Goal: Transaction & Acquisition: Subscribe to service/newsletter

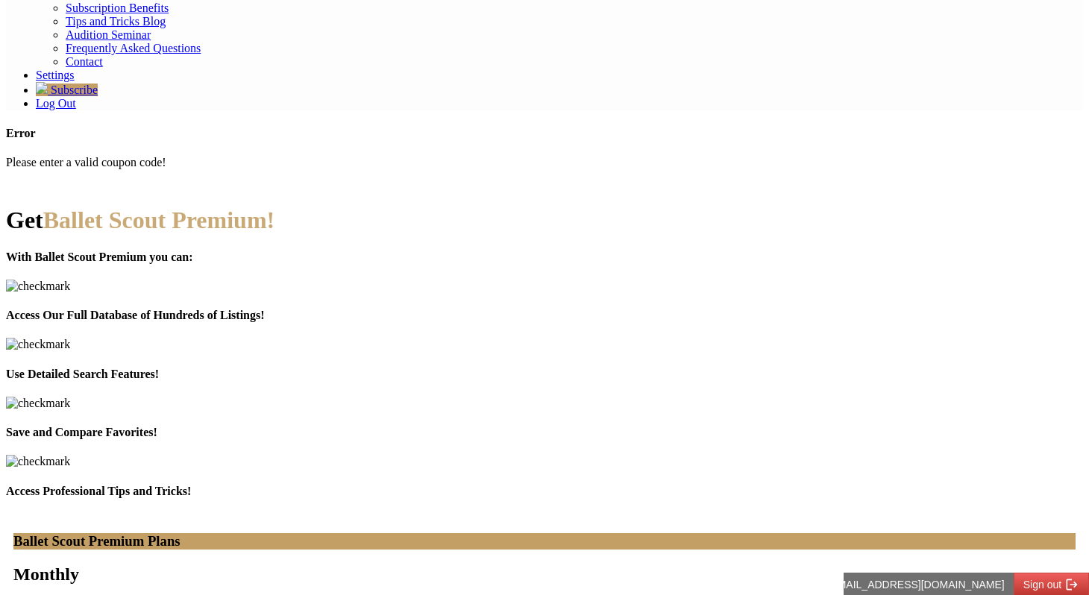
type input "**********"
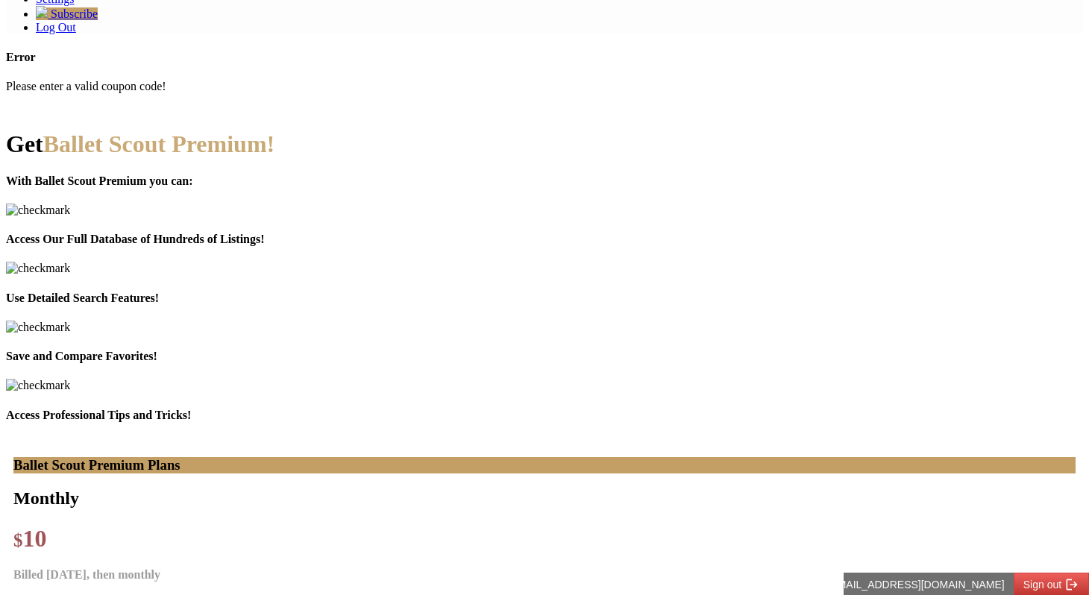
scroll to position [376, 0]
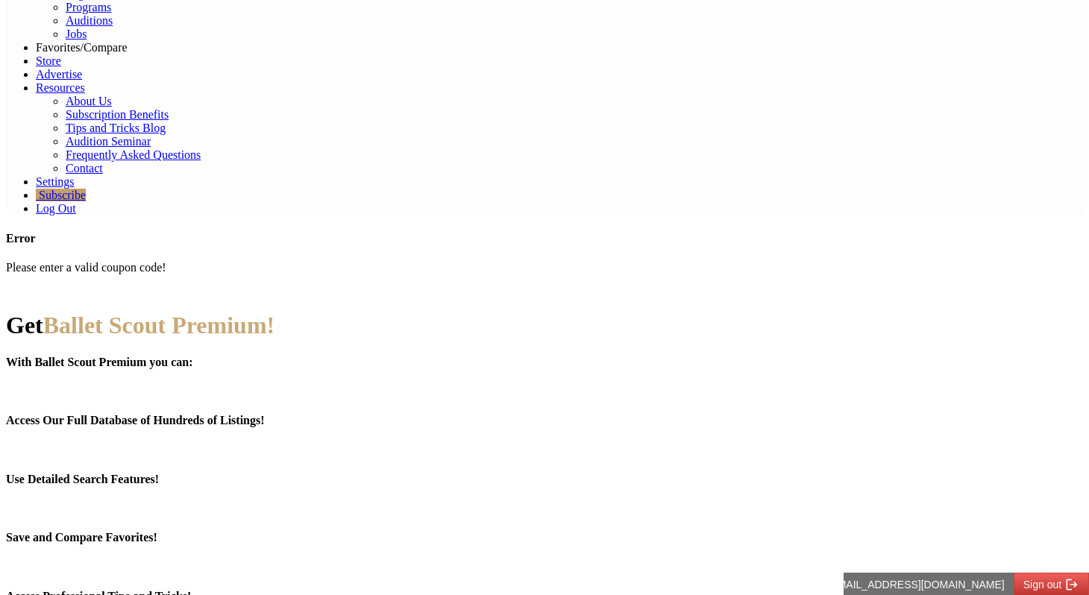
scroll to position [204, 0]
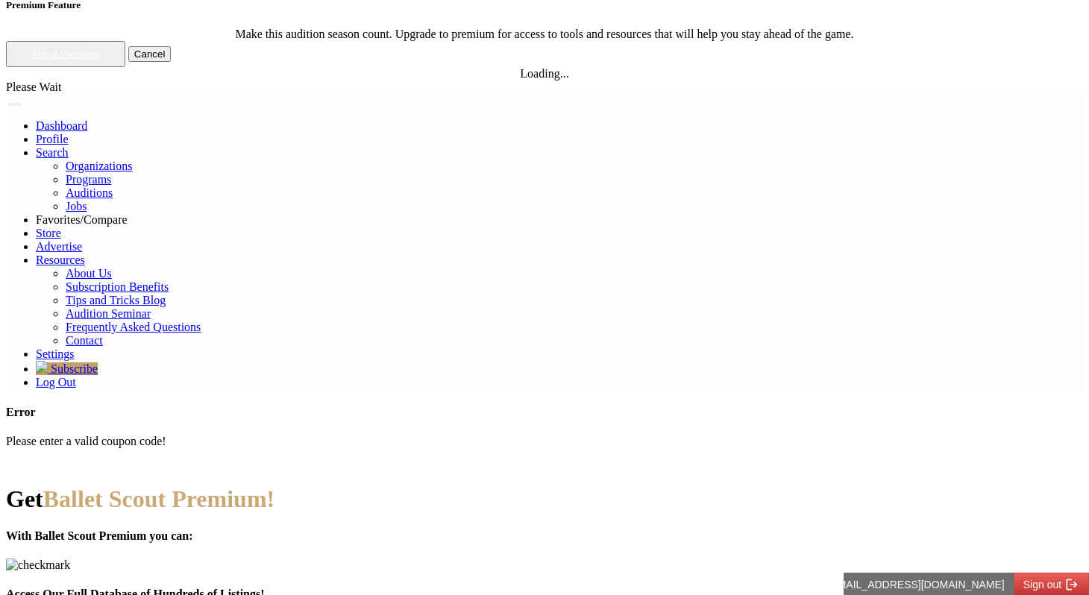
scroll to position [0, 0]
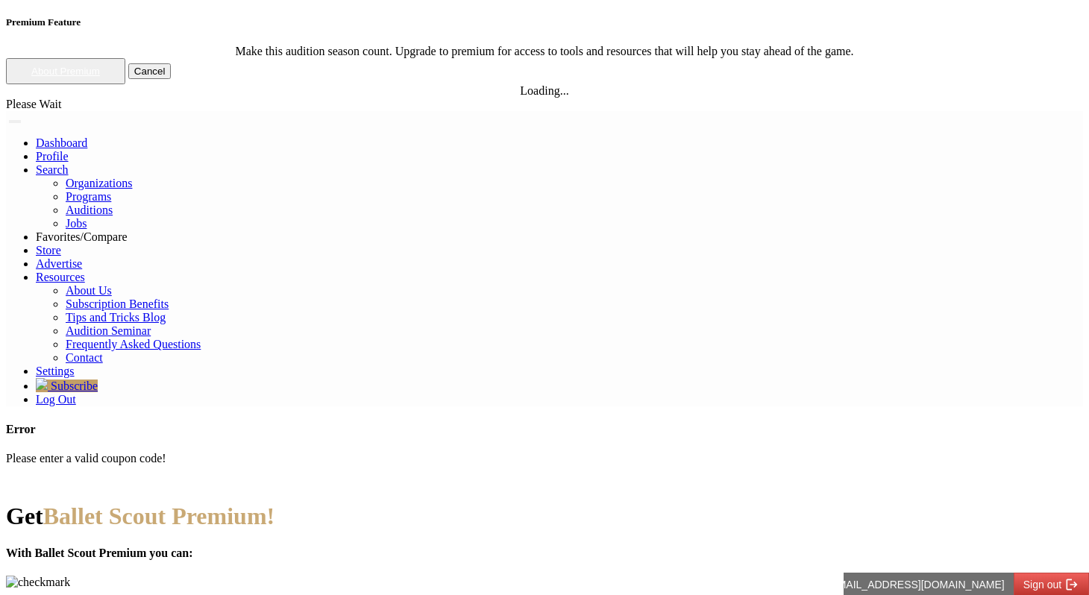
click at [274, 503] on span "Ballet Scout Premium!" at bounding box center [158, 516] width 231 height 27
click at [342, 503] on h1 "Get Ballet Scout Premium!" at bounding box center [544, 517] width 1077 height 28
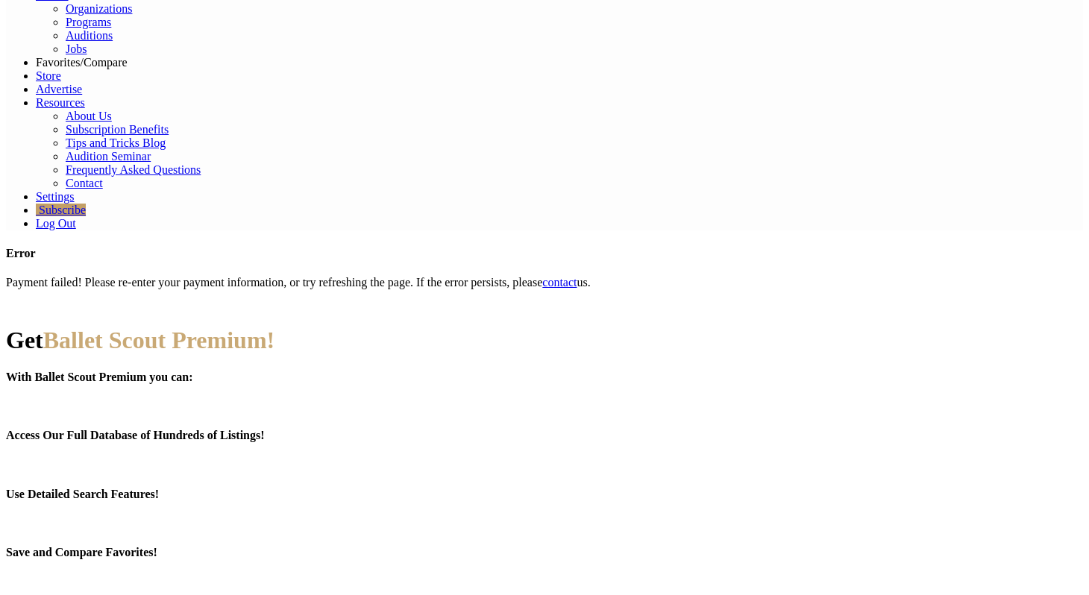
scroll to position [198, 0]
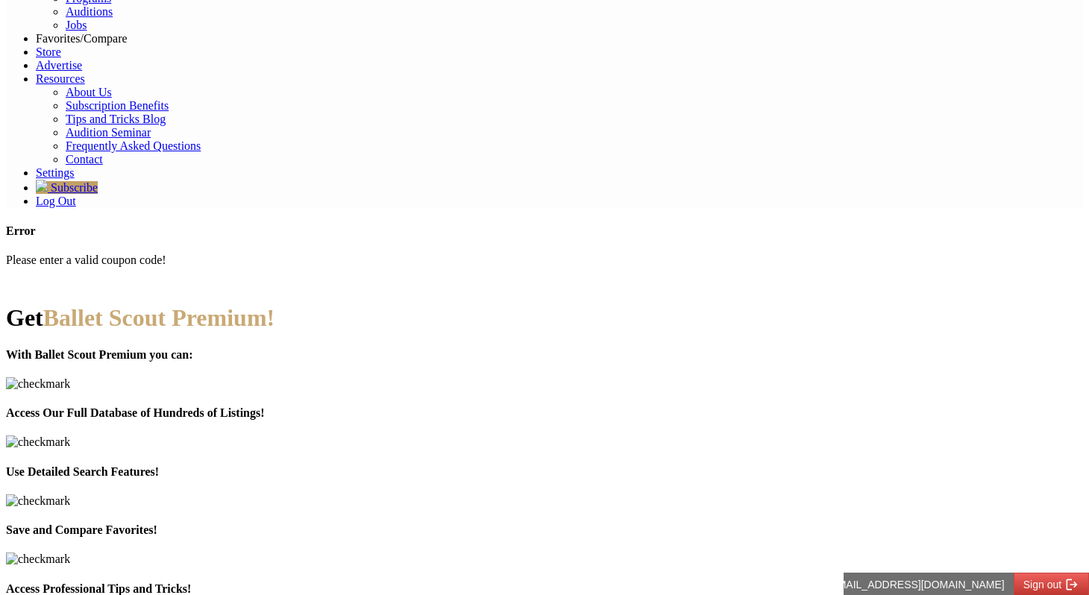
type input "**********"
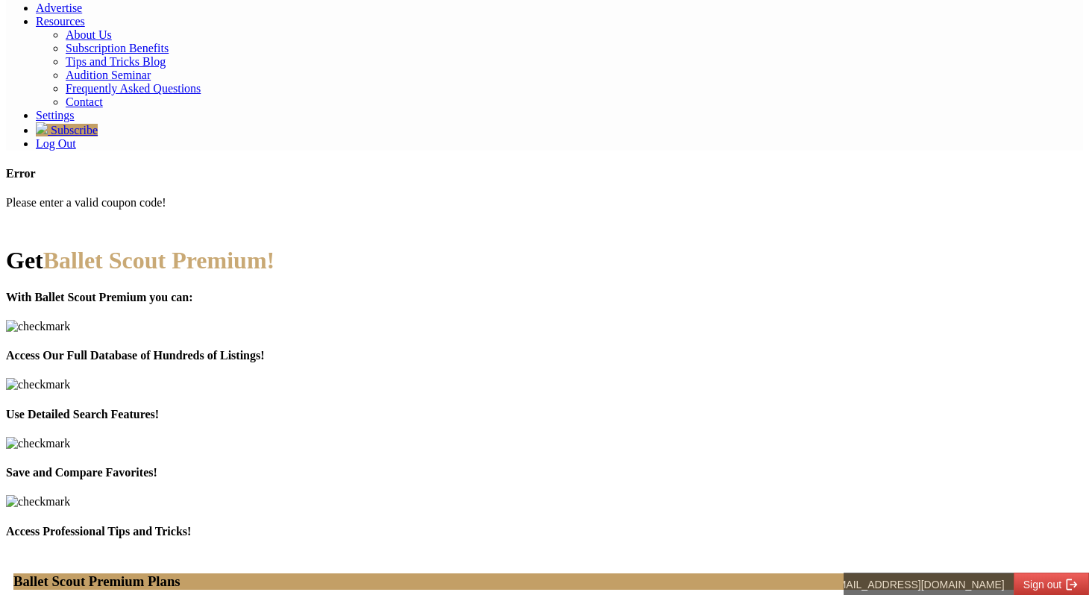
scroll to position [285, 0]
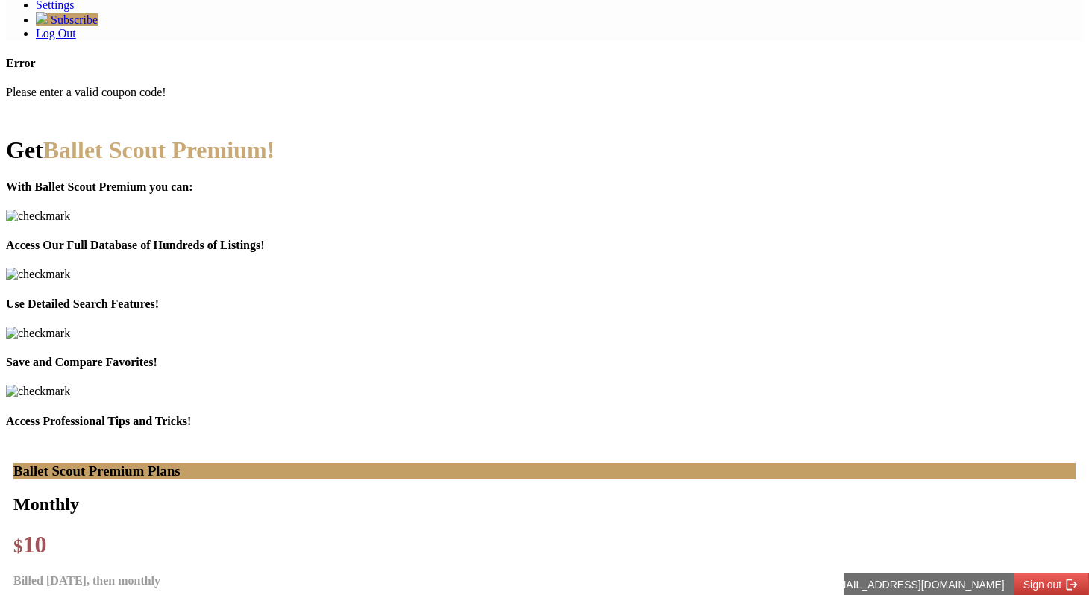
scroll to position [364, 0]
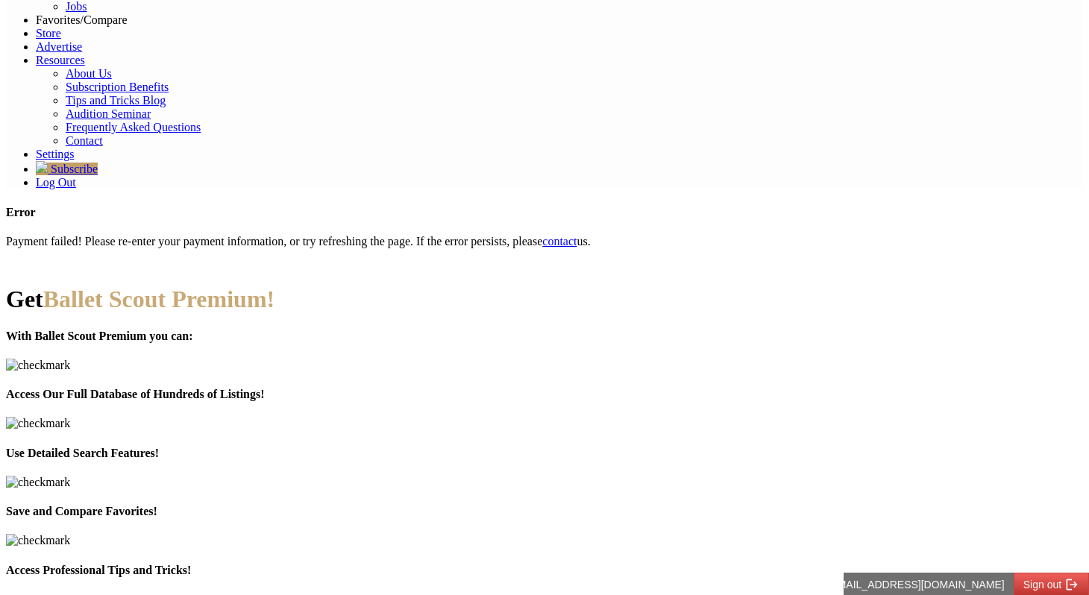
scroll to position [240, 0]
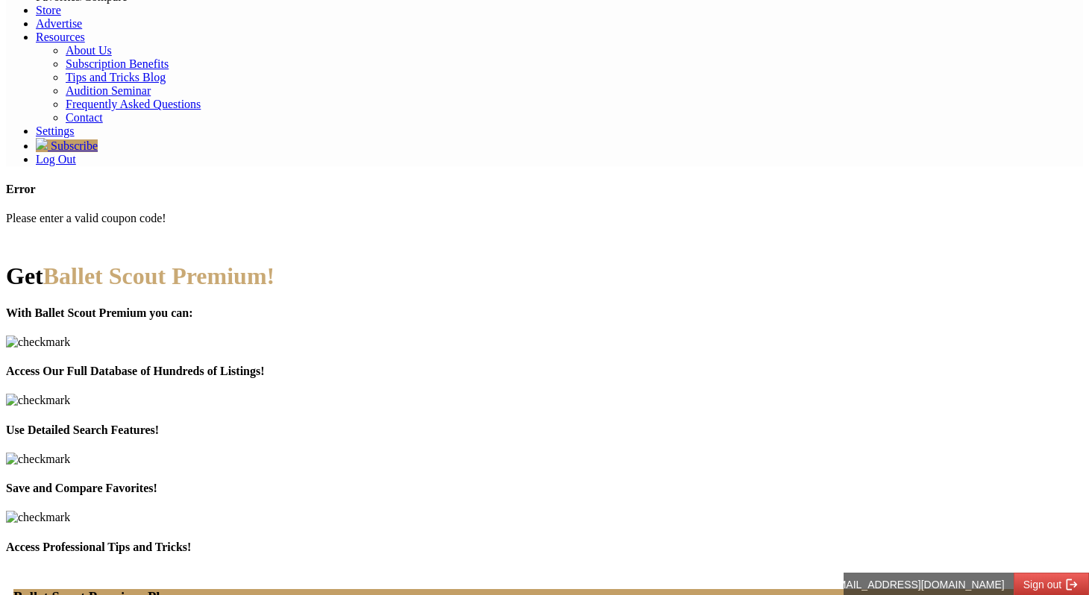
type input "**********"
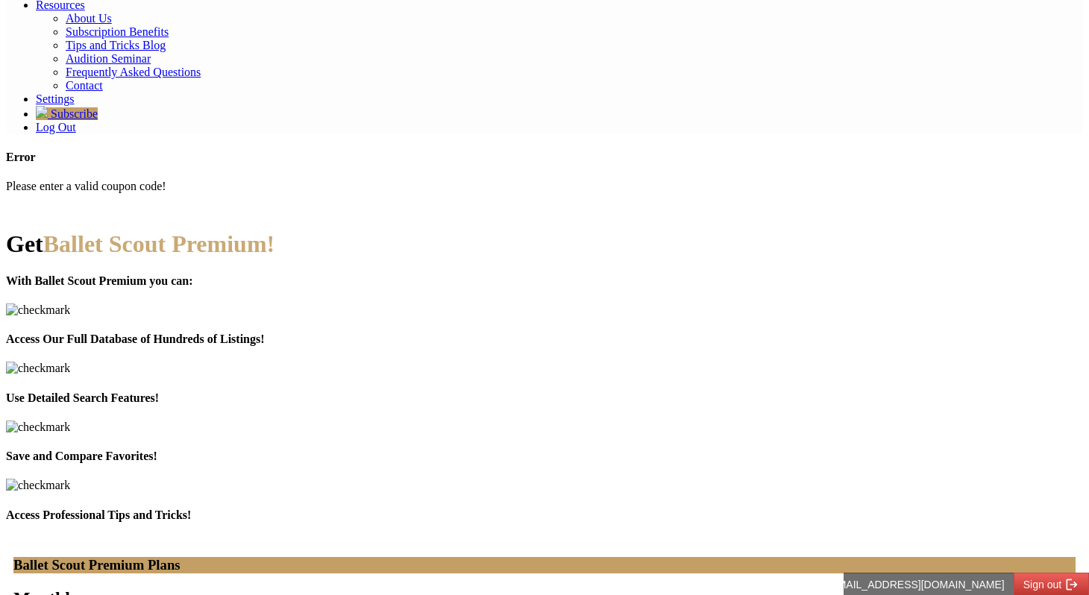
scroll to position [277, 0]
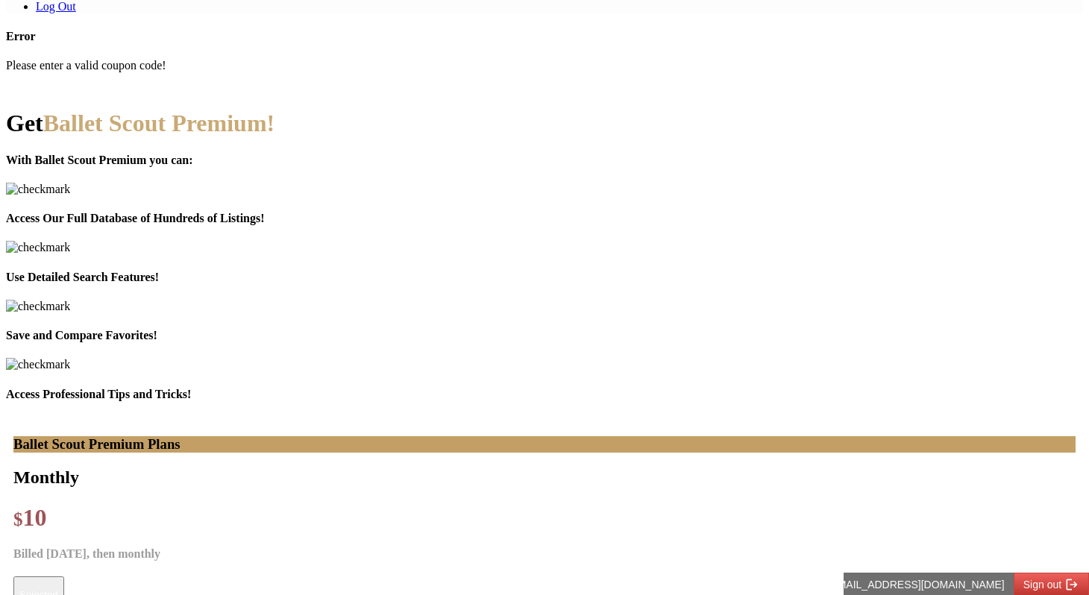
scroll to position [394, 0]
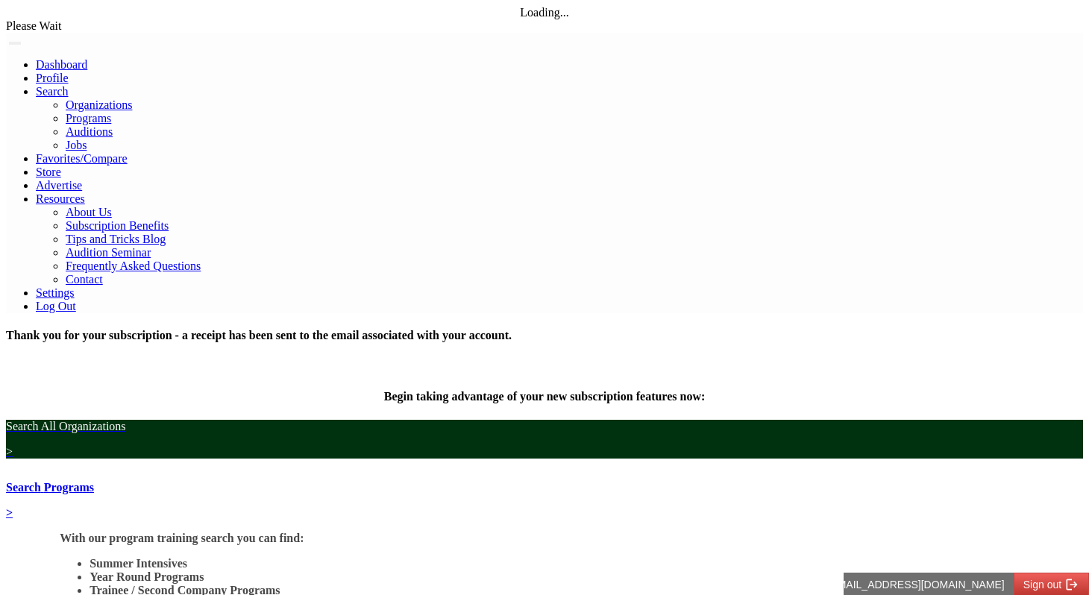
click at [132, 98] on link "Organizations" at bounding box center [99, 104] width 66 height 13
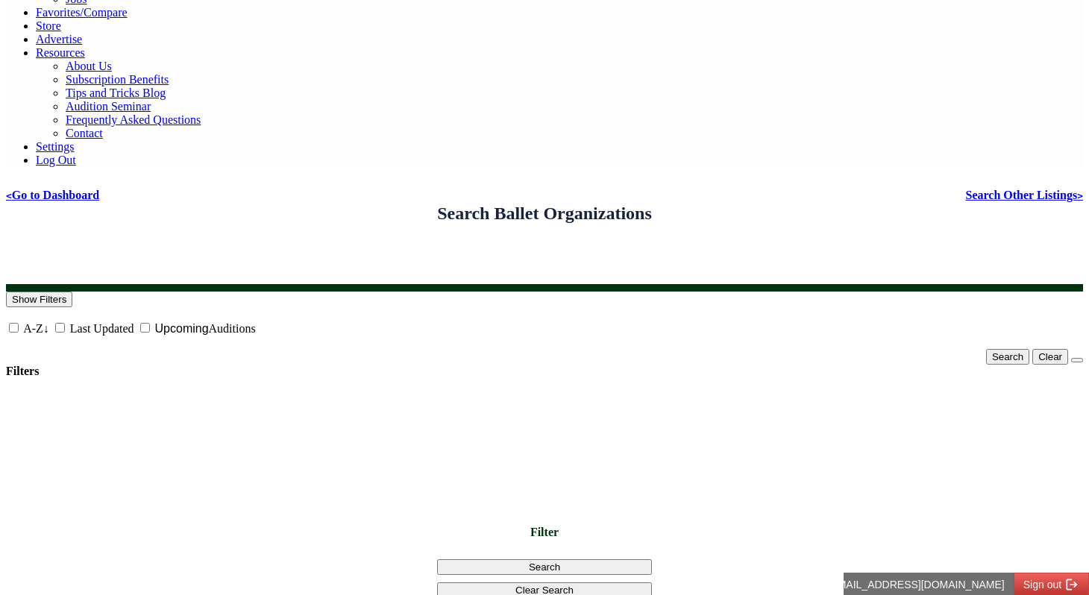
scroll to position [164, 0]
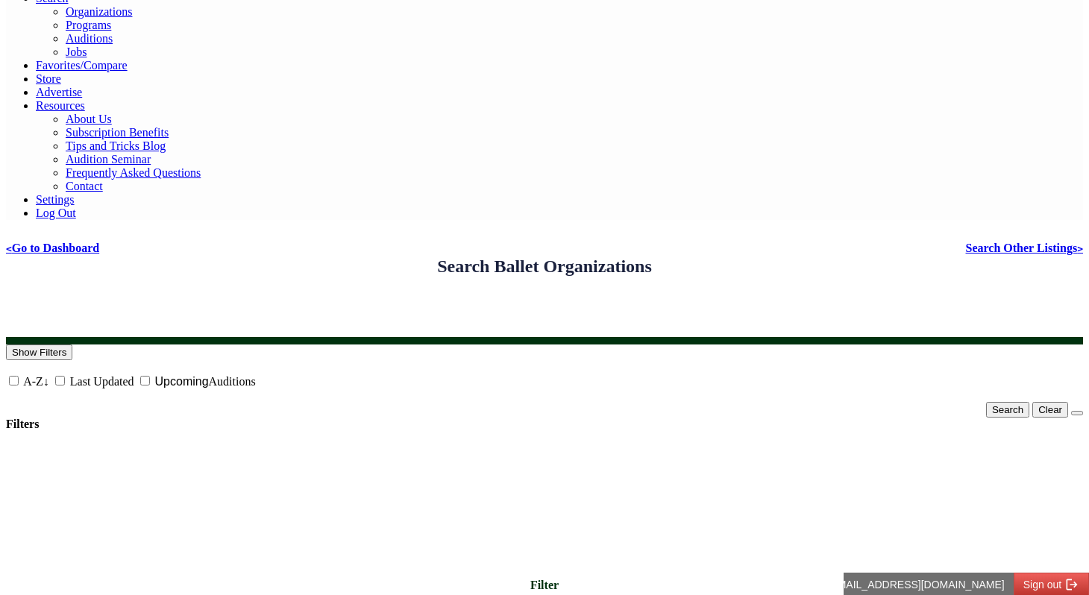
scroll to position [89, 0]
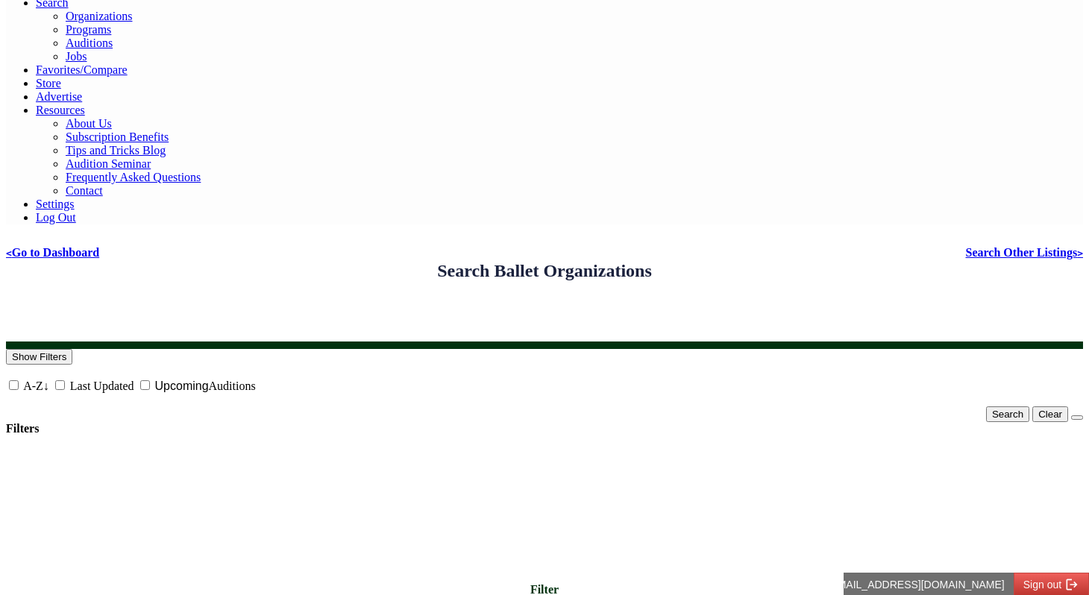
click at [113, 49] on link "Auditions" at bounding box center [89, 43] width 47 height 13
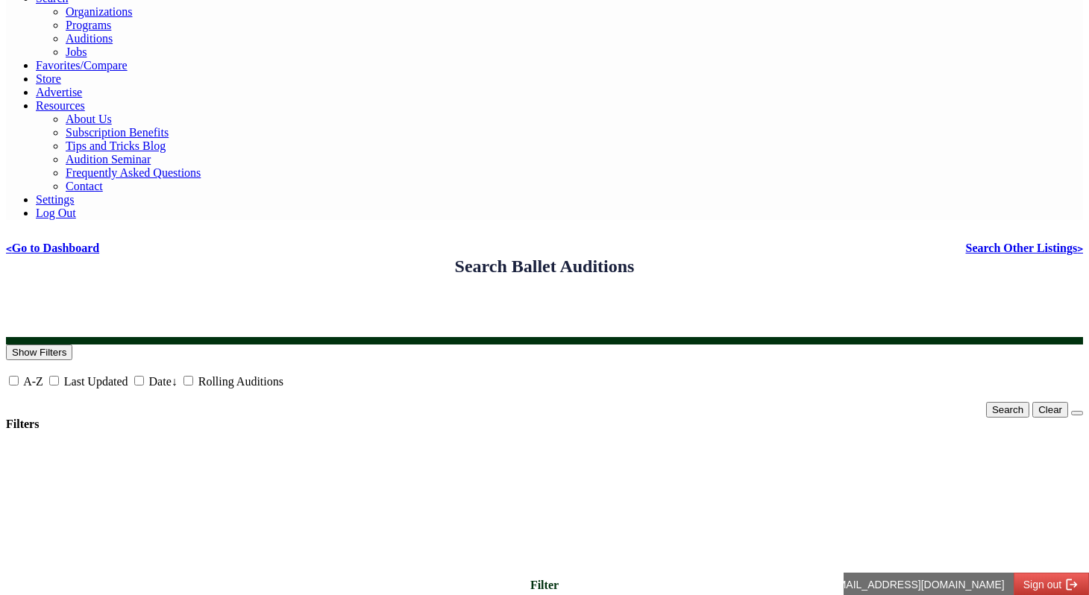
scroll to position [86, 0]
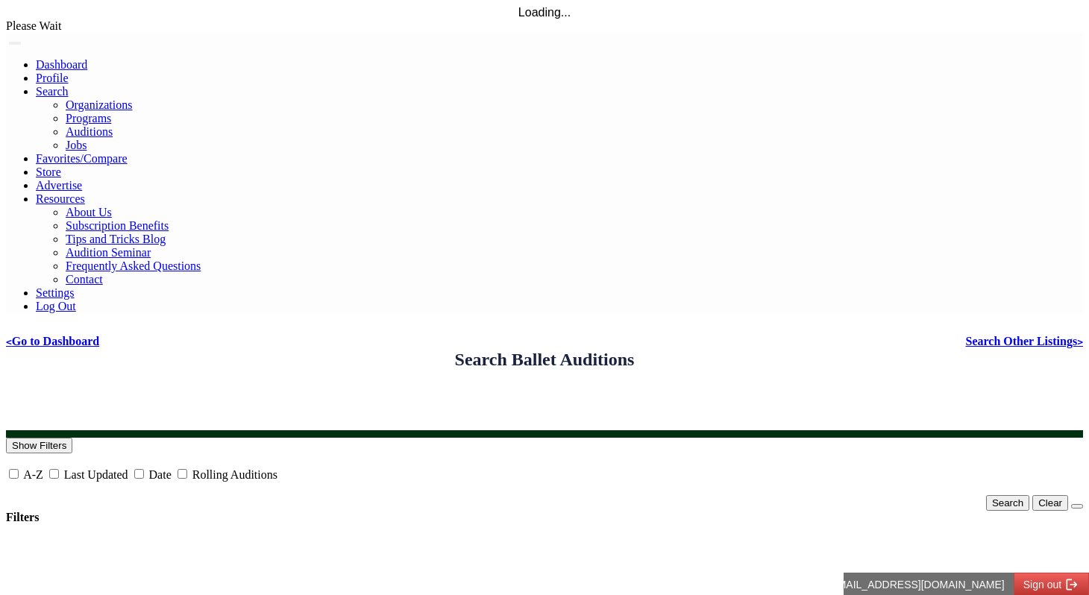
scroll to position [166, 0]
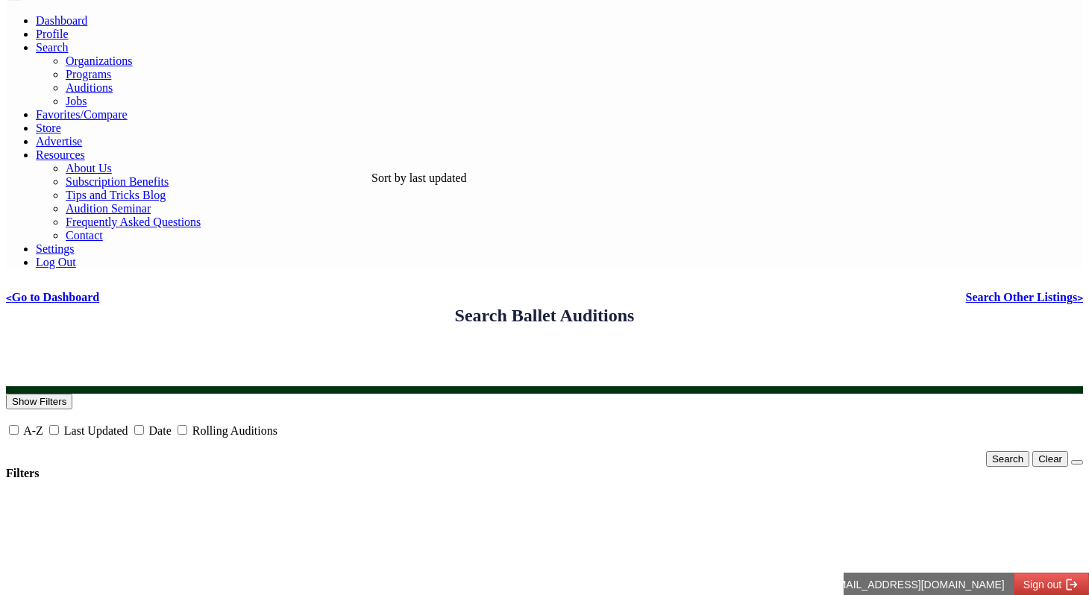
scroll to position [0, 0]
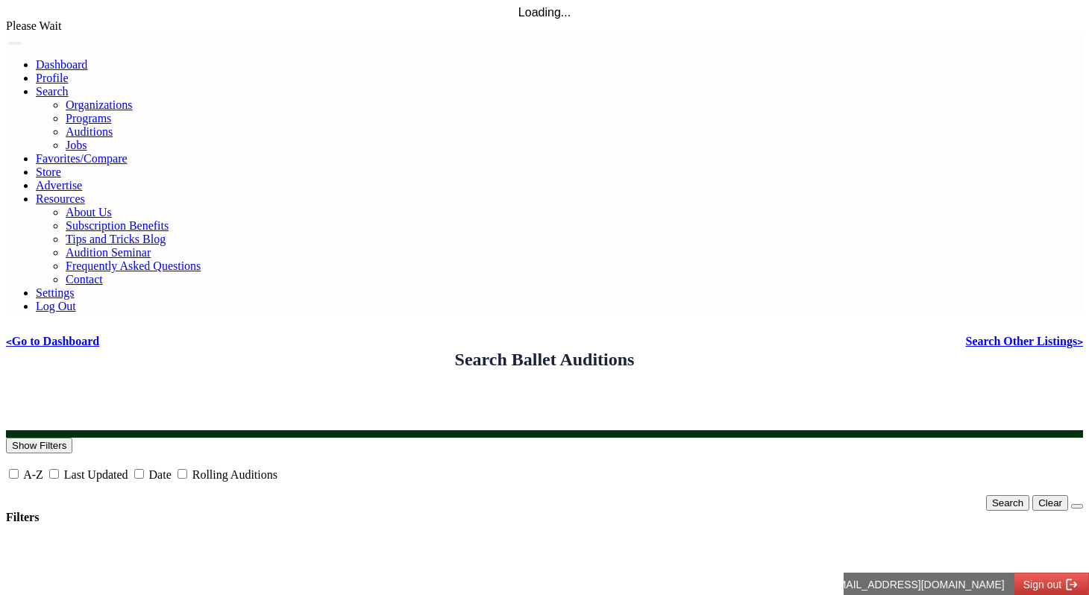
click at [6, 43] on img at bounding box center [6, 43] width 0 height 0
